Goal: Task Accomplishment & Management: Manage account settings

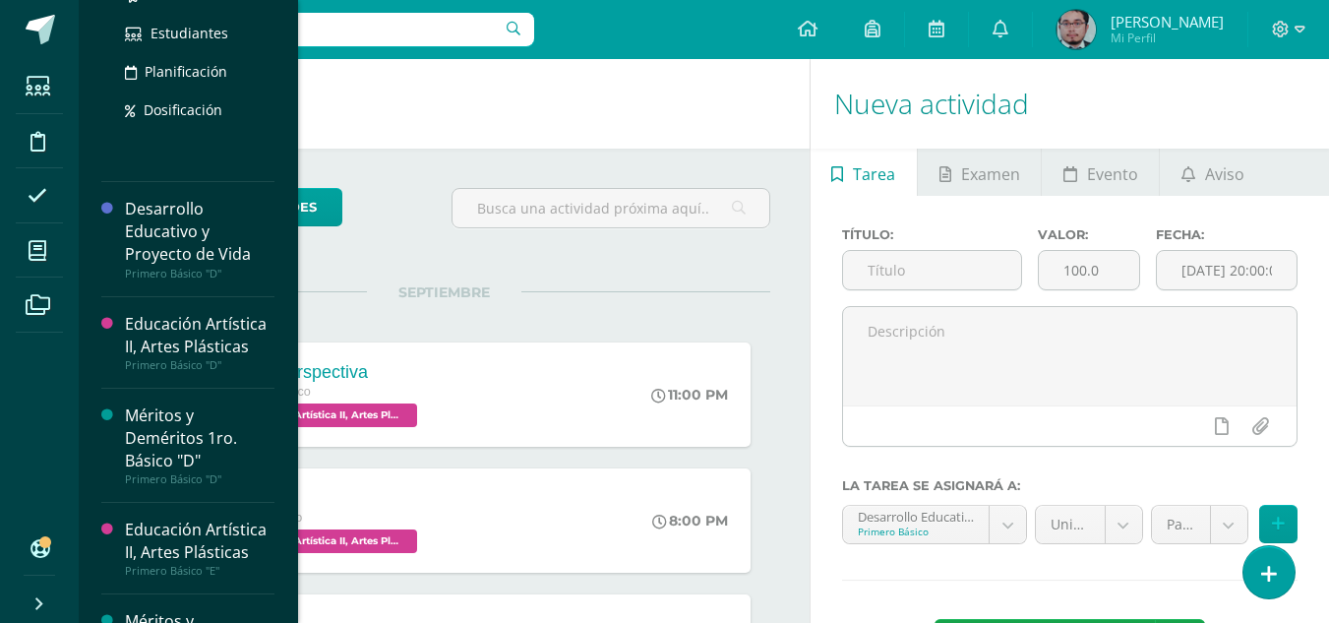
scroll to position [698, 0]
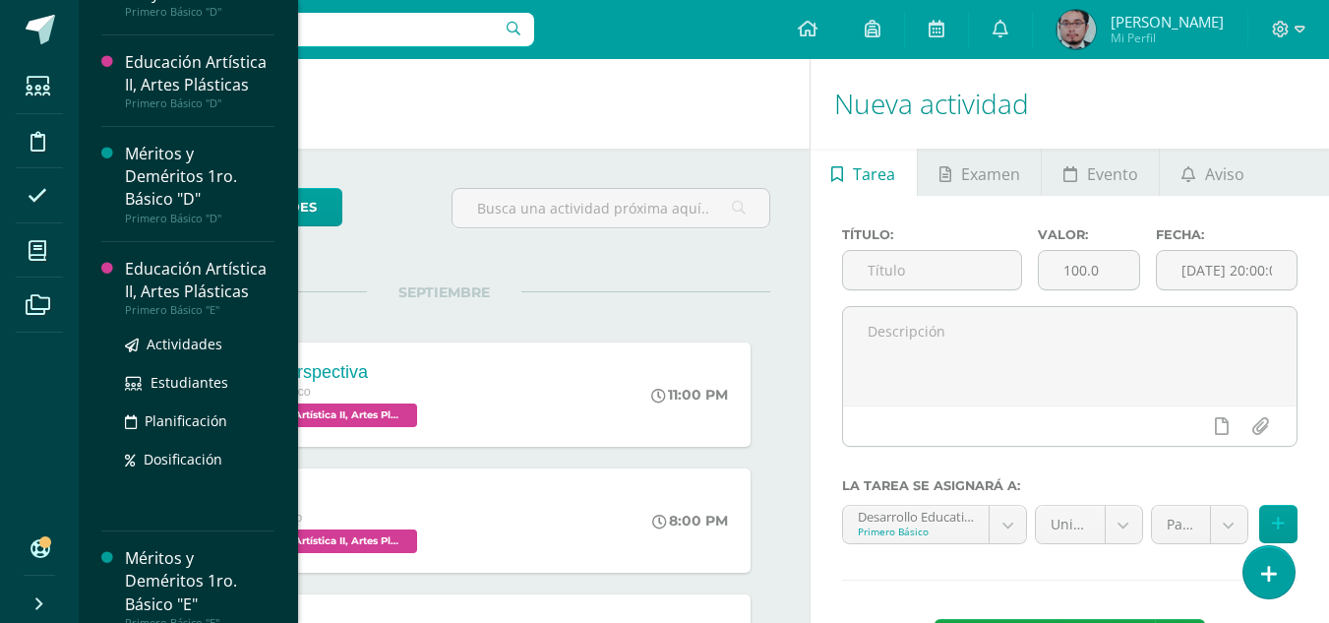
click at [185, 296] on div "Educación Artística II, Artes Plásticas" at bounding box center [200, 280] width 150 height 45
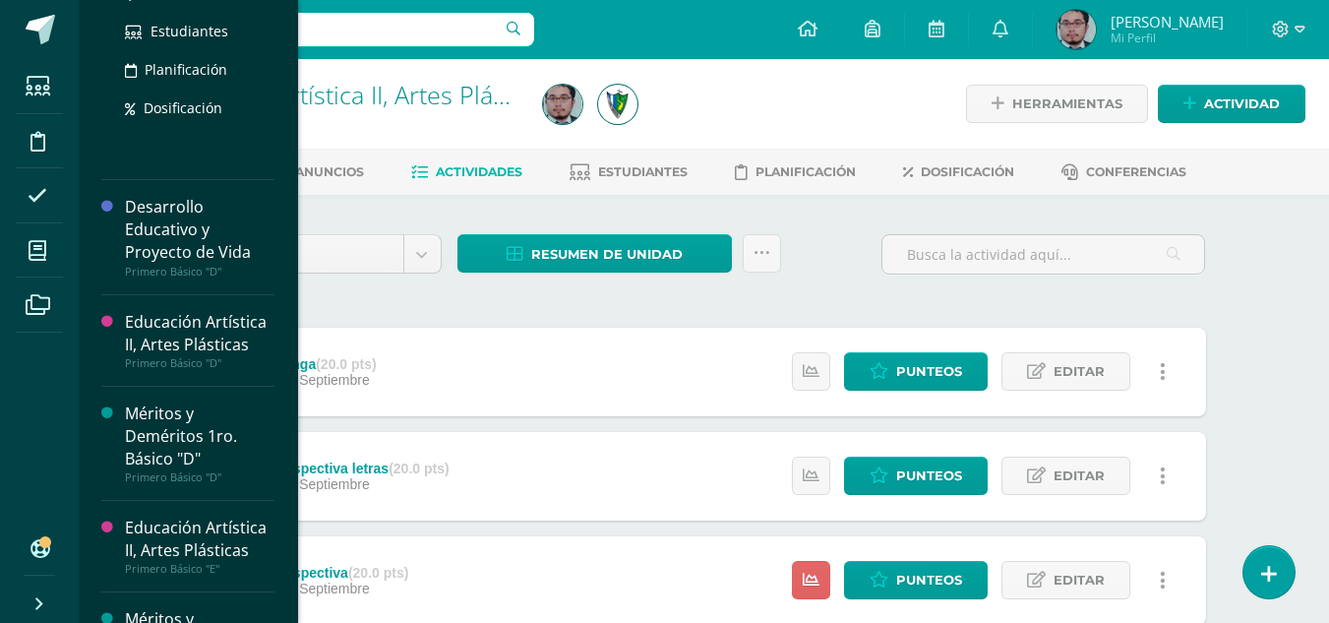
scroll to position [883, 0]
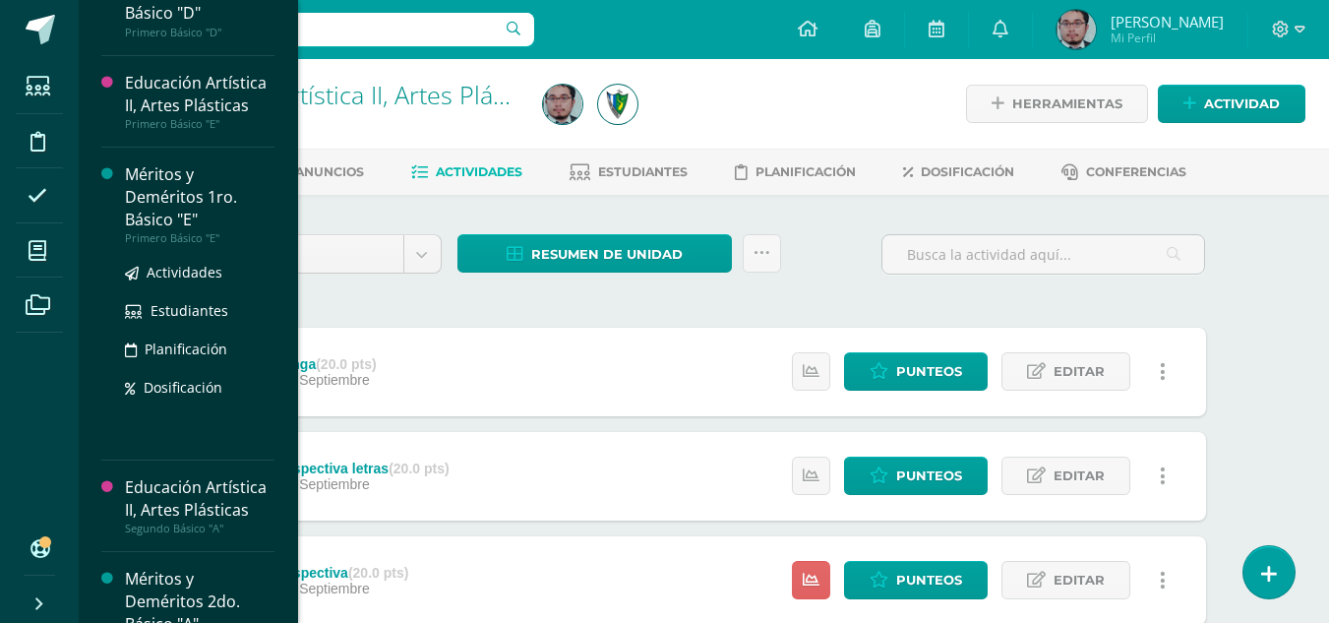
click at [172, 206] on div "Méritos y Deméritos 1ro. Básico "E"" at bounding box center [200, 197] width 150 height 68
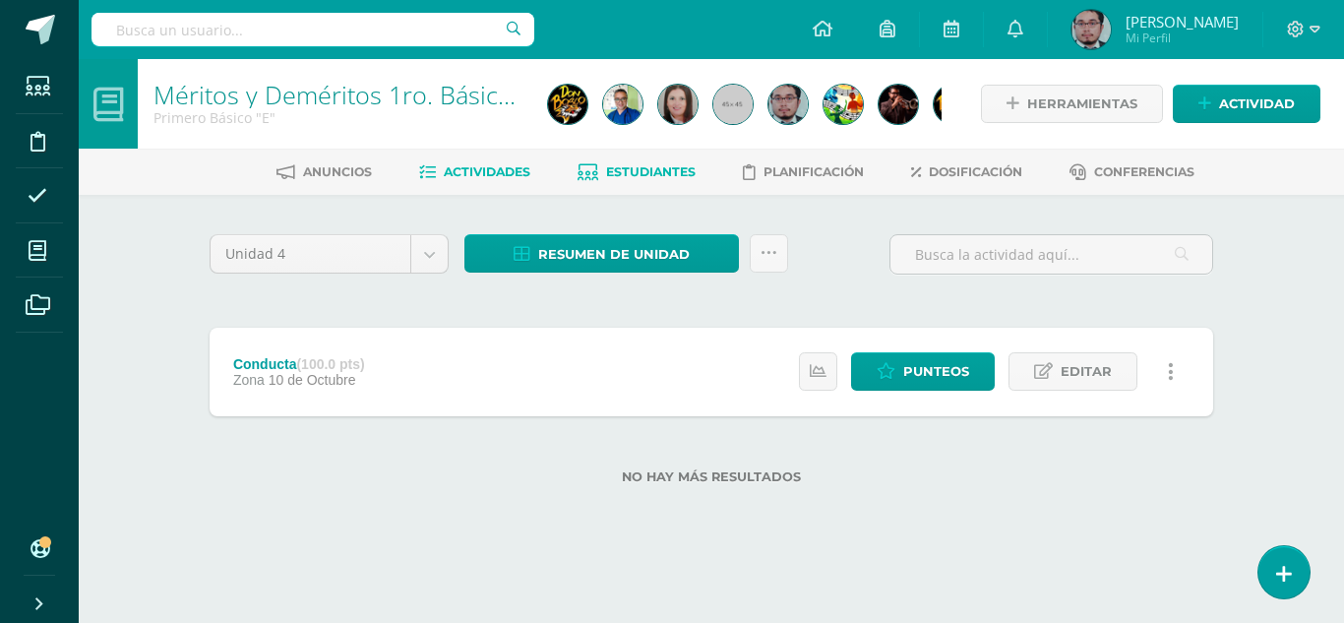
click at [643, 170] on span "Estudiantes" at bounding box center [651, 171] width 90 height 15
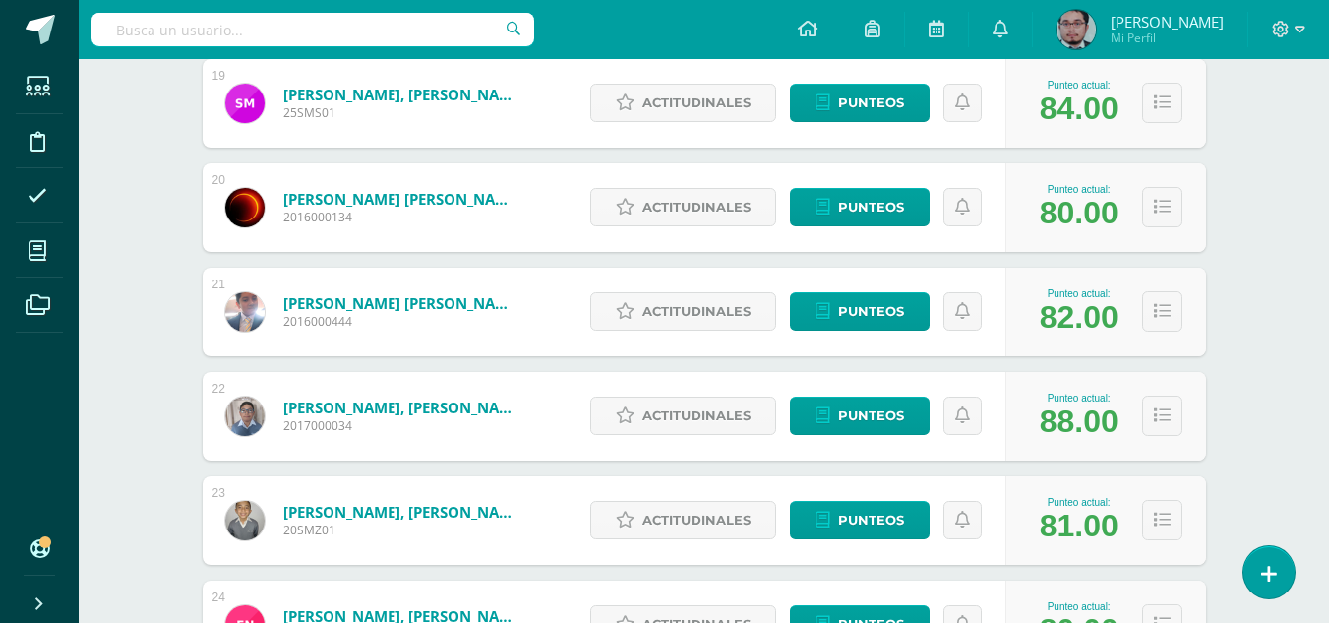
scroll to position [2294, 0]
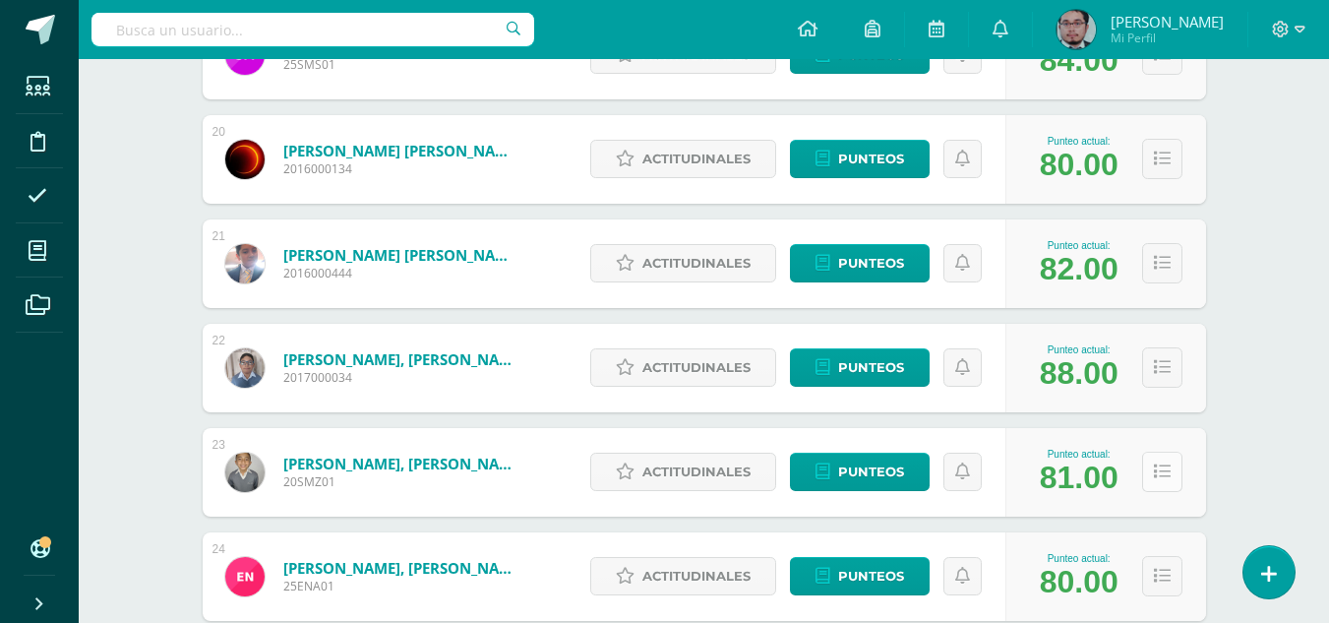
click at [1160, 474] on icon at bounding box center [1162, 471] width 17 height 17
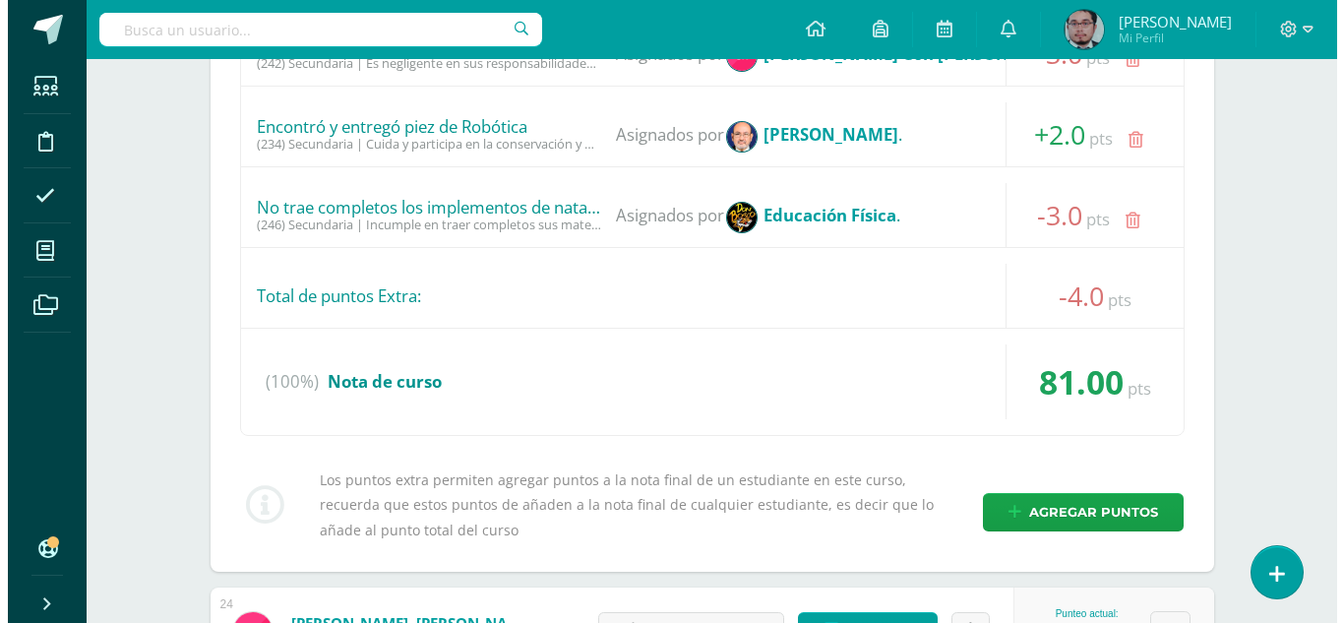
scroll to position [3180, 0]
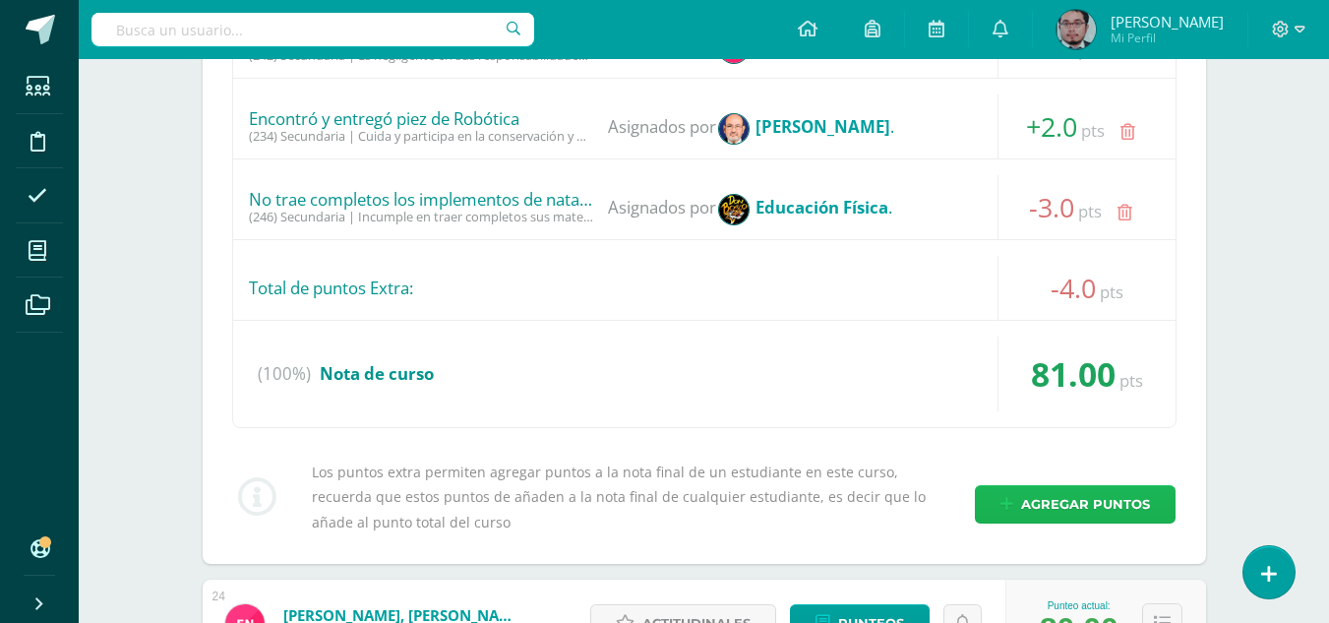
click at [1028, 500] on span "Agregar puntos" at bounding box center [1085, 504] width 129 height 36
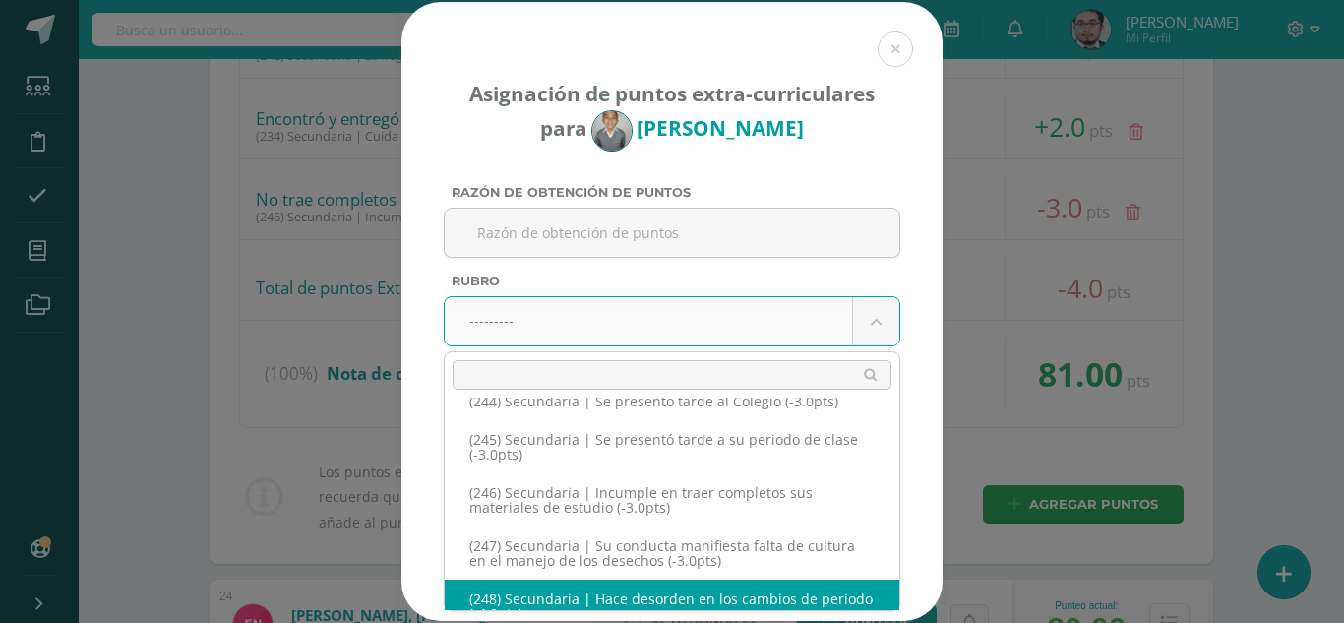
scroll to position [15054, 0]
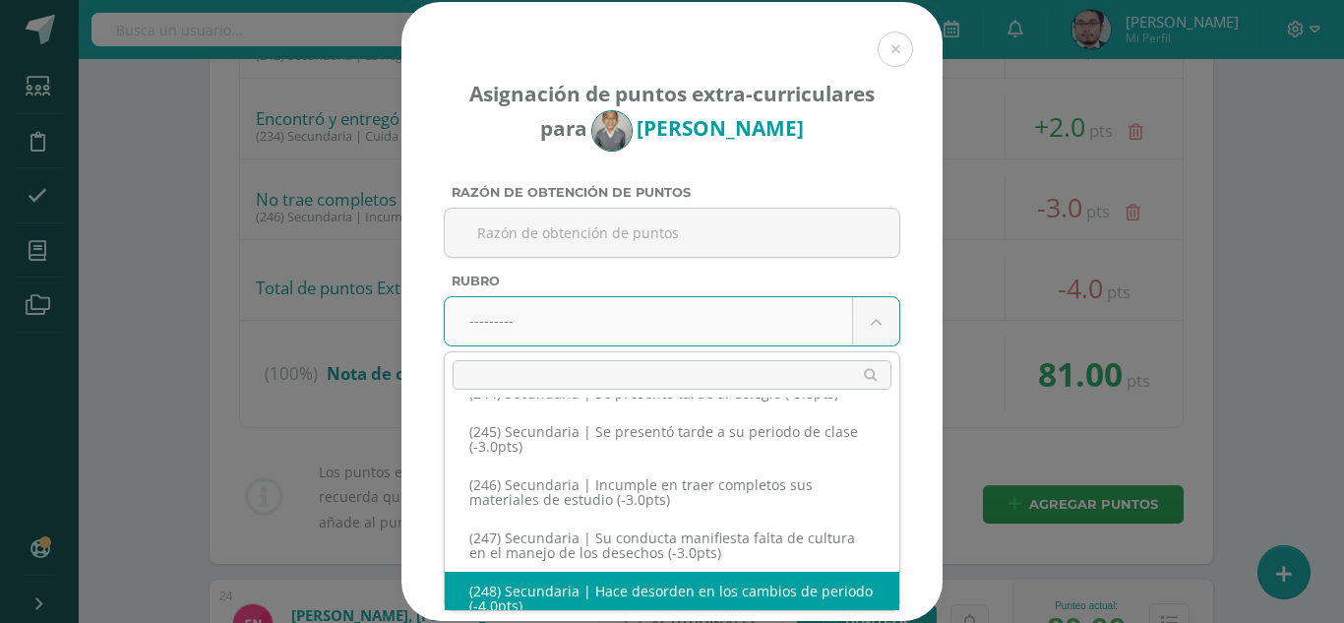
select select "280"
type input "-4"
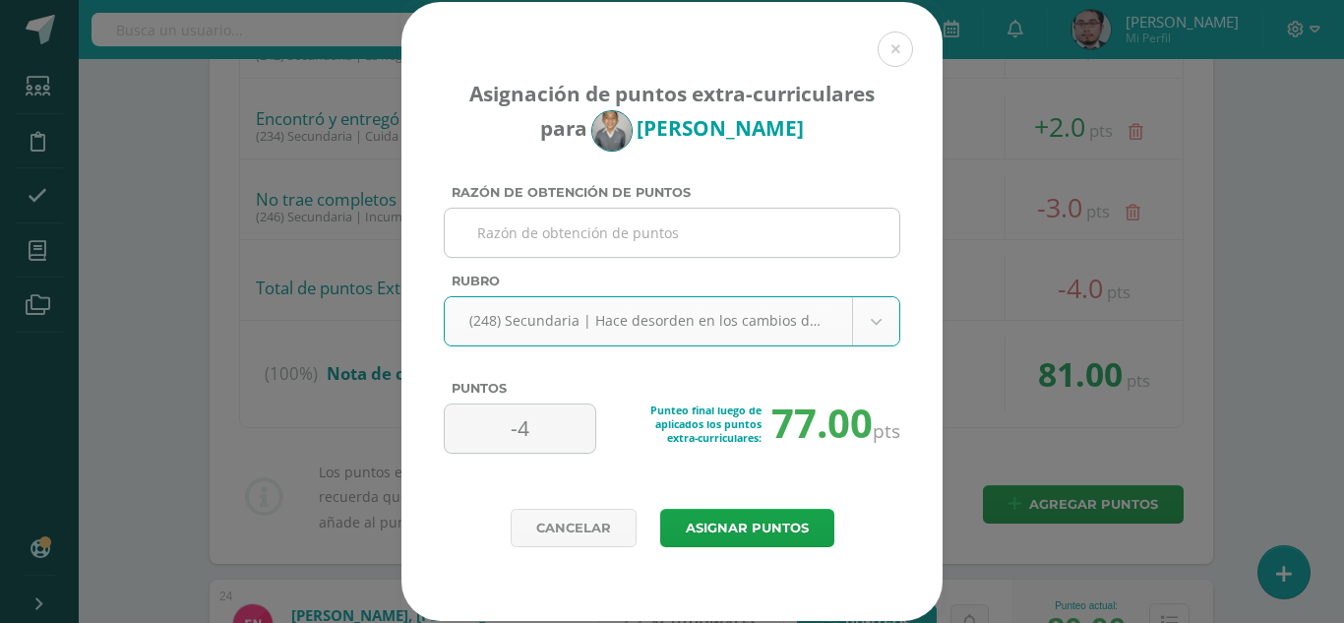
click at [679, 235] on input "Razón de obtención de puntos" at bounding box center [672, 233] width 439 height 48
type input "N"
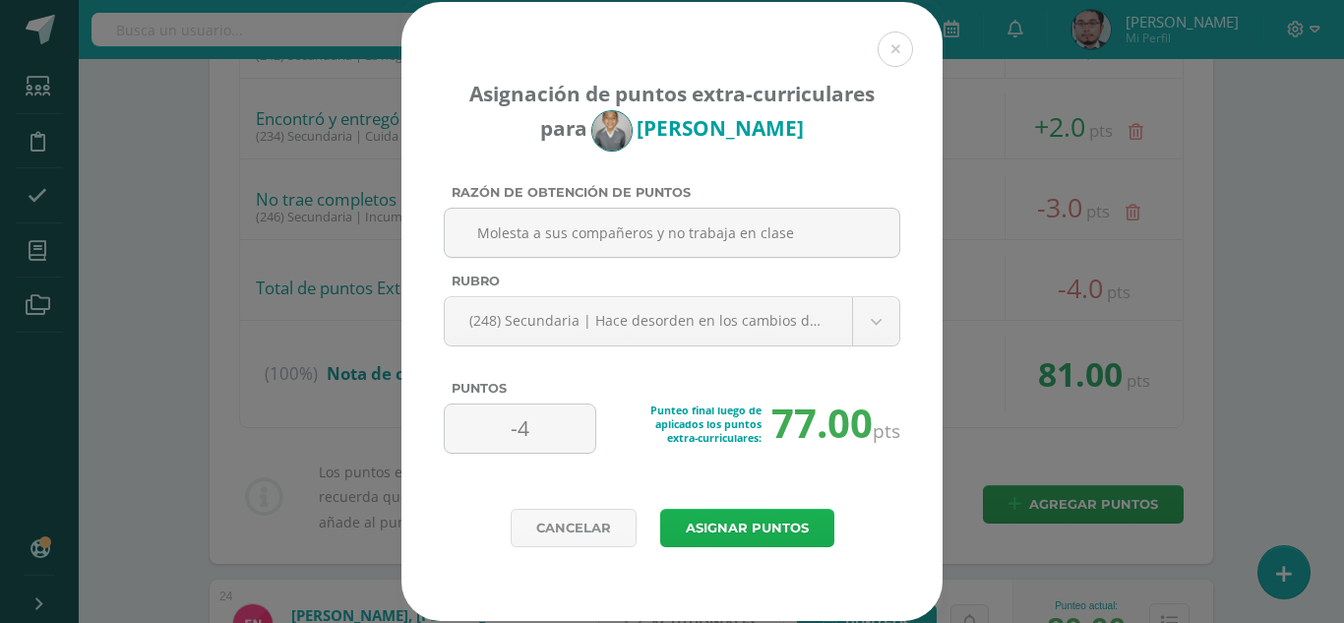
type input "Molesta a sus compañeros y no trabaja en clase"
click at [789, 532] on button "Asignar puntos" at bounding box center [747, 528] width 174 height 38
